Goal: Transaction & Acquisition: Purchase product/service

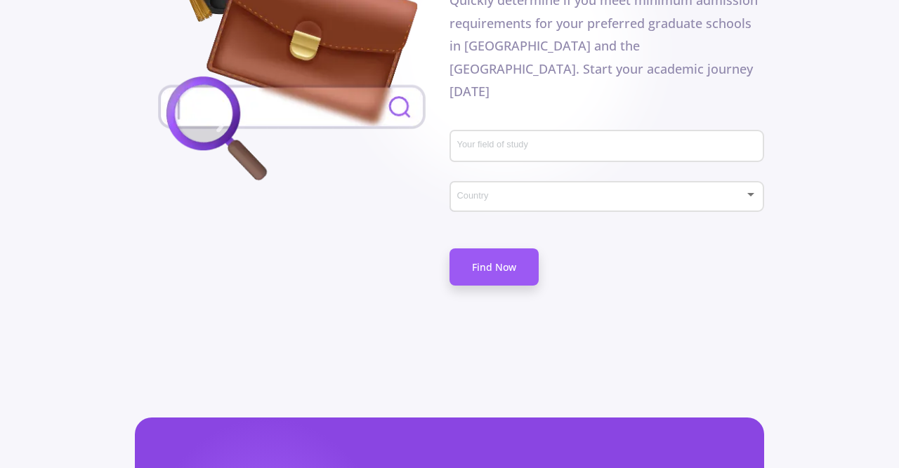
scroll to position [876, 0]
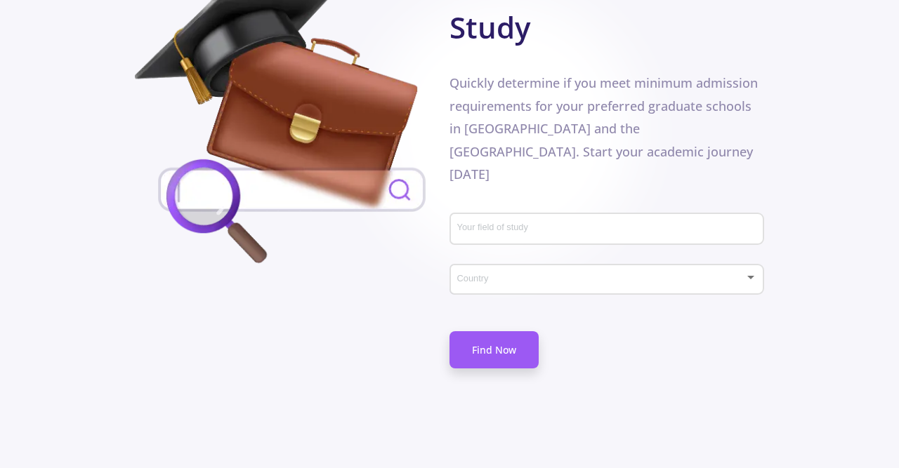
click at [515, 216] on div "Your field of study" at bounding box center [606, 226] width 301 height 37
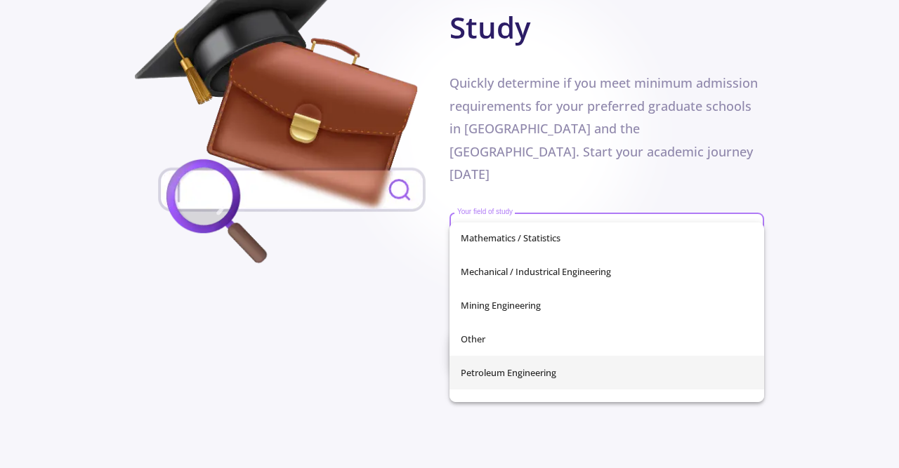
scroll to position [402, 0]
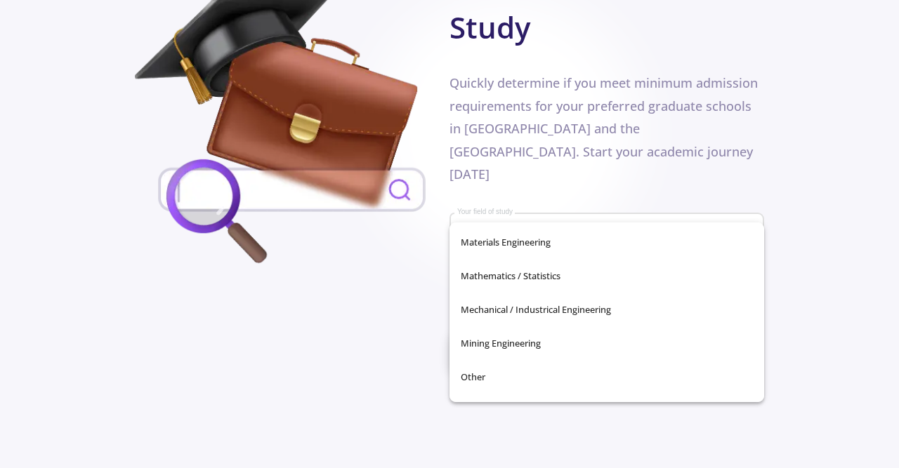
click at [404, 279] on div "Don't waste your time Find Universities That Have Your Field Of Study Quickly d…" at bounding box center [449, 143] width 629 height 520
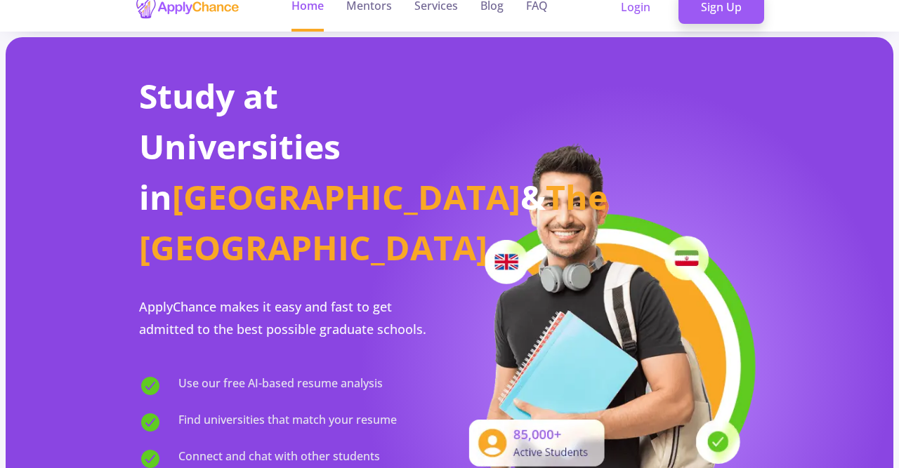
scroll to position [0, 0]
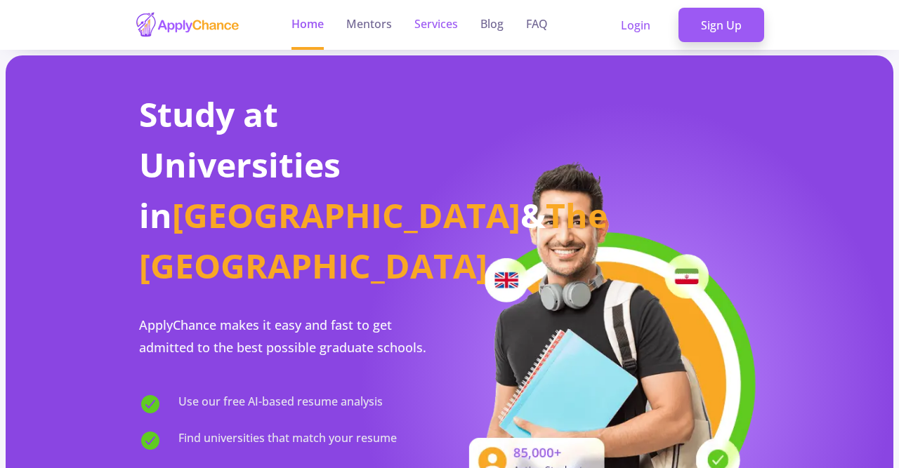
click at [427, 22] on link "Services" at bounding box center [436, 25] width 44 height 50
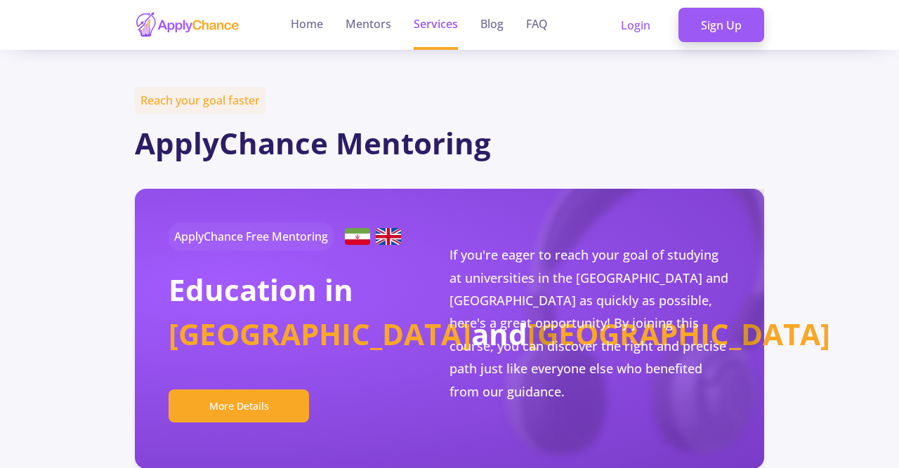
scroll to position [73, 0]
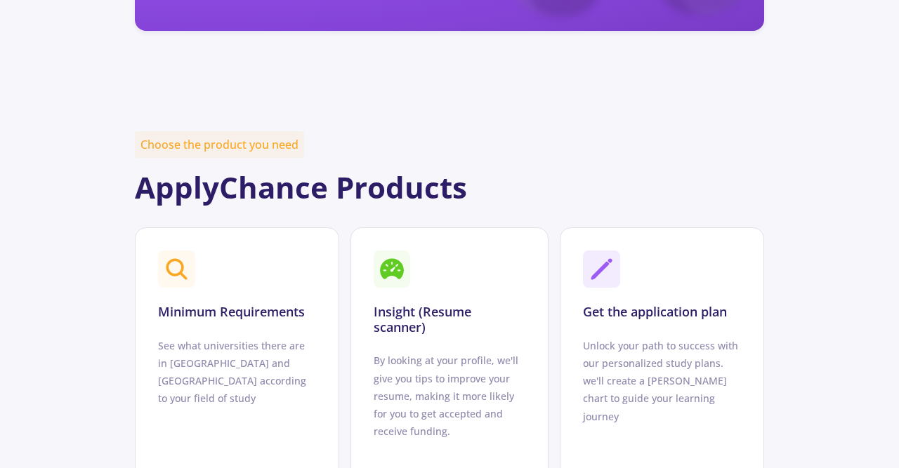
scroll to position [584, 0]
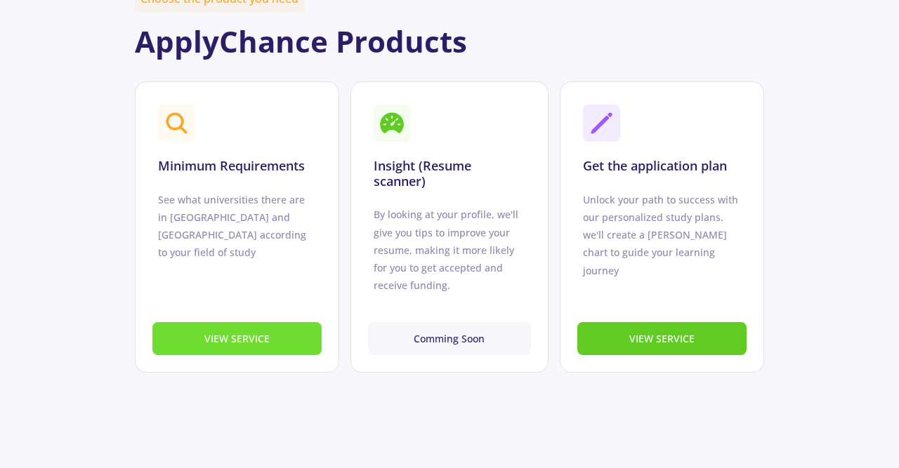
click at [207, 338] on button "VIEW SERVICE" at bounding box center [236, 338] width 169 height 33
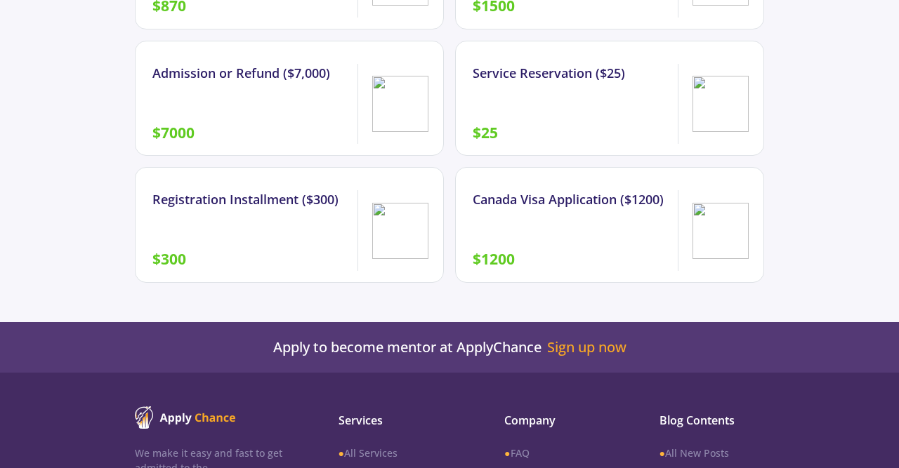
scroll to position [1826, 0]
